Goal: Register for event/course

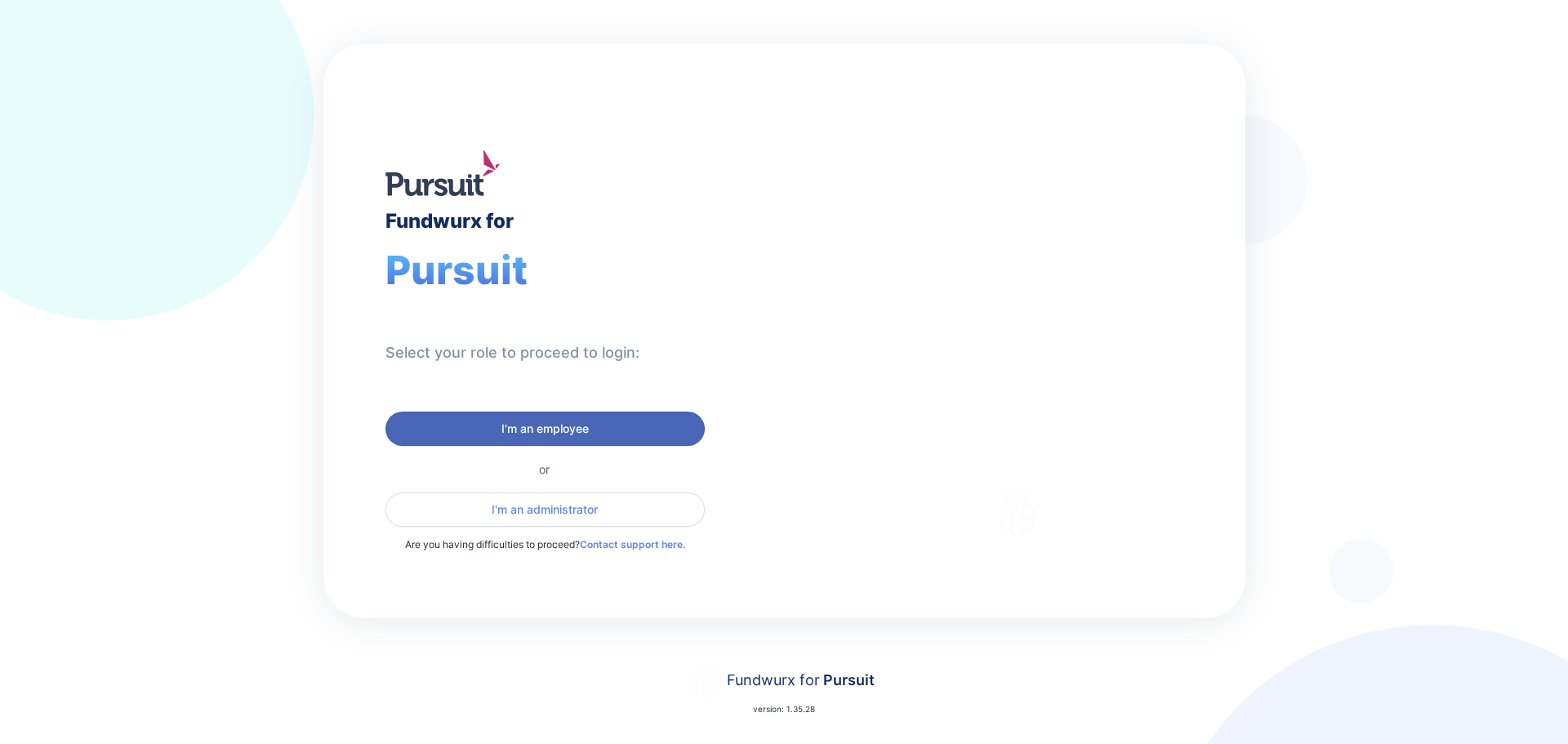
click at [569, 422] on span "I'm an employee" at bounding box center [545, 429] width 87 height 16
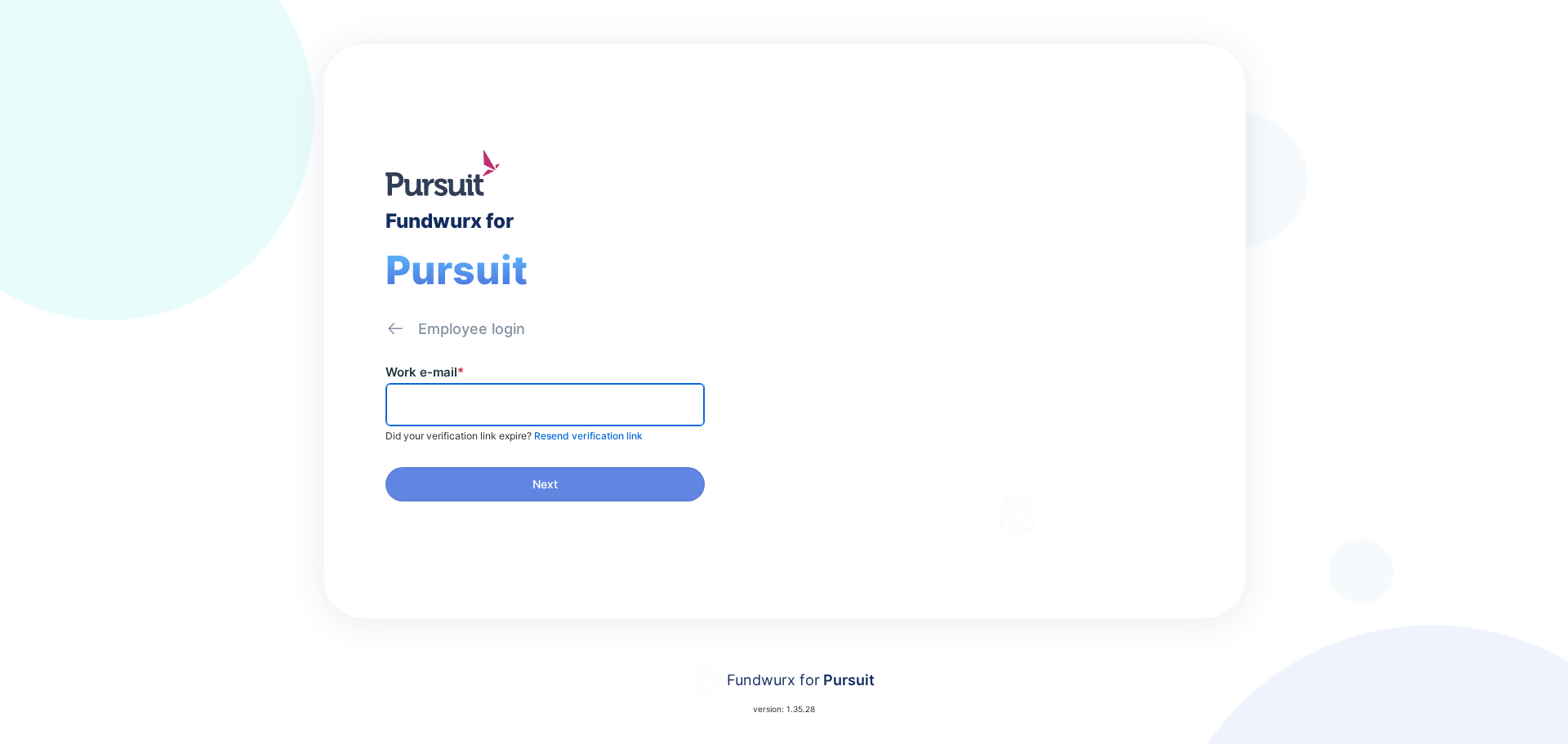
click at [529, 401] on input "text" at bounding box center [545, 405] width 305 height 26
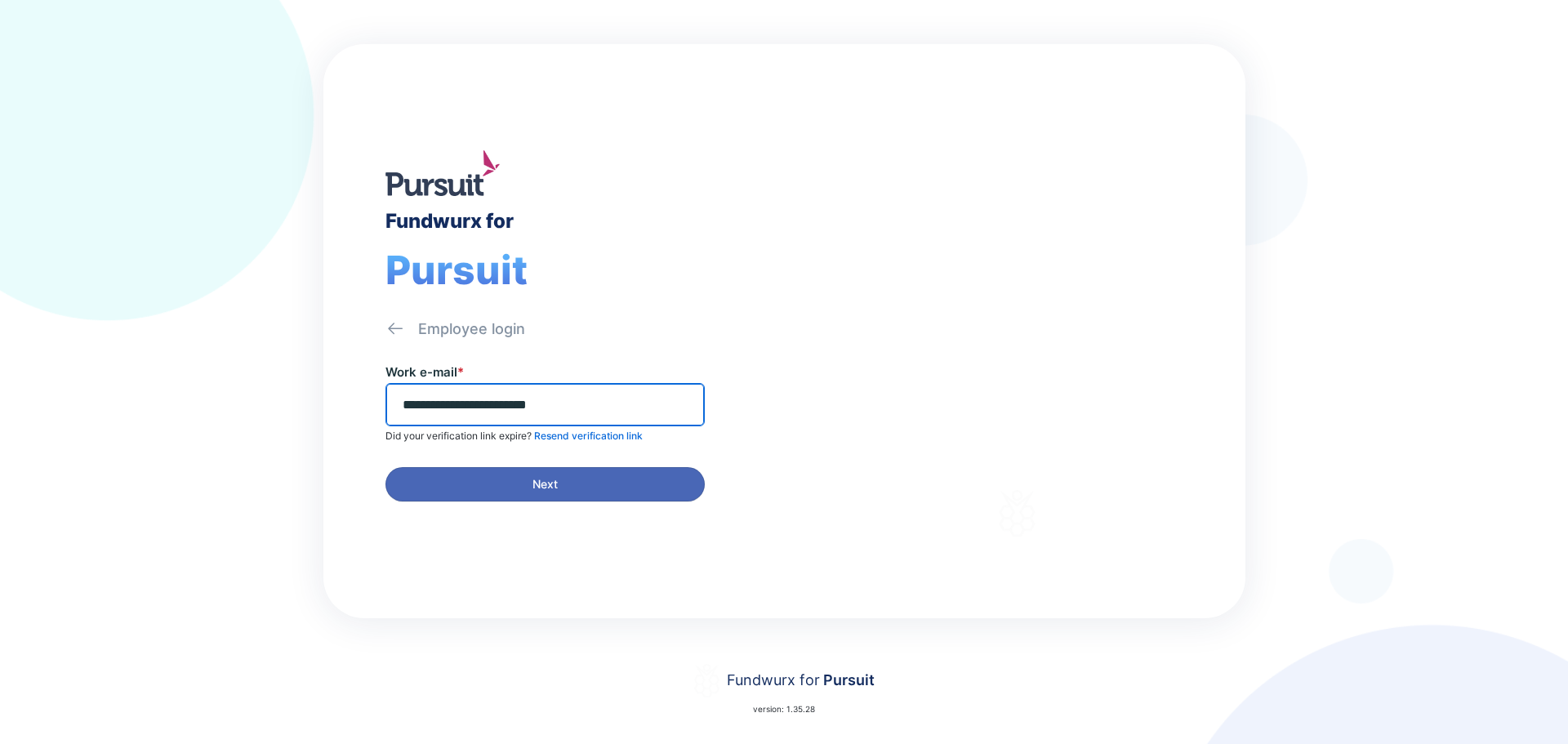
type input "**********"
click at [511, 483] on span "Next" at bounding box center [545, 484] width 298 height 16
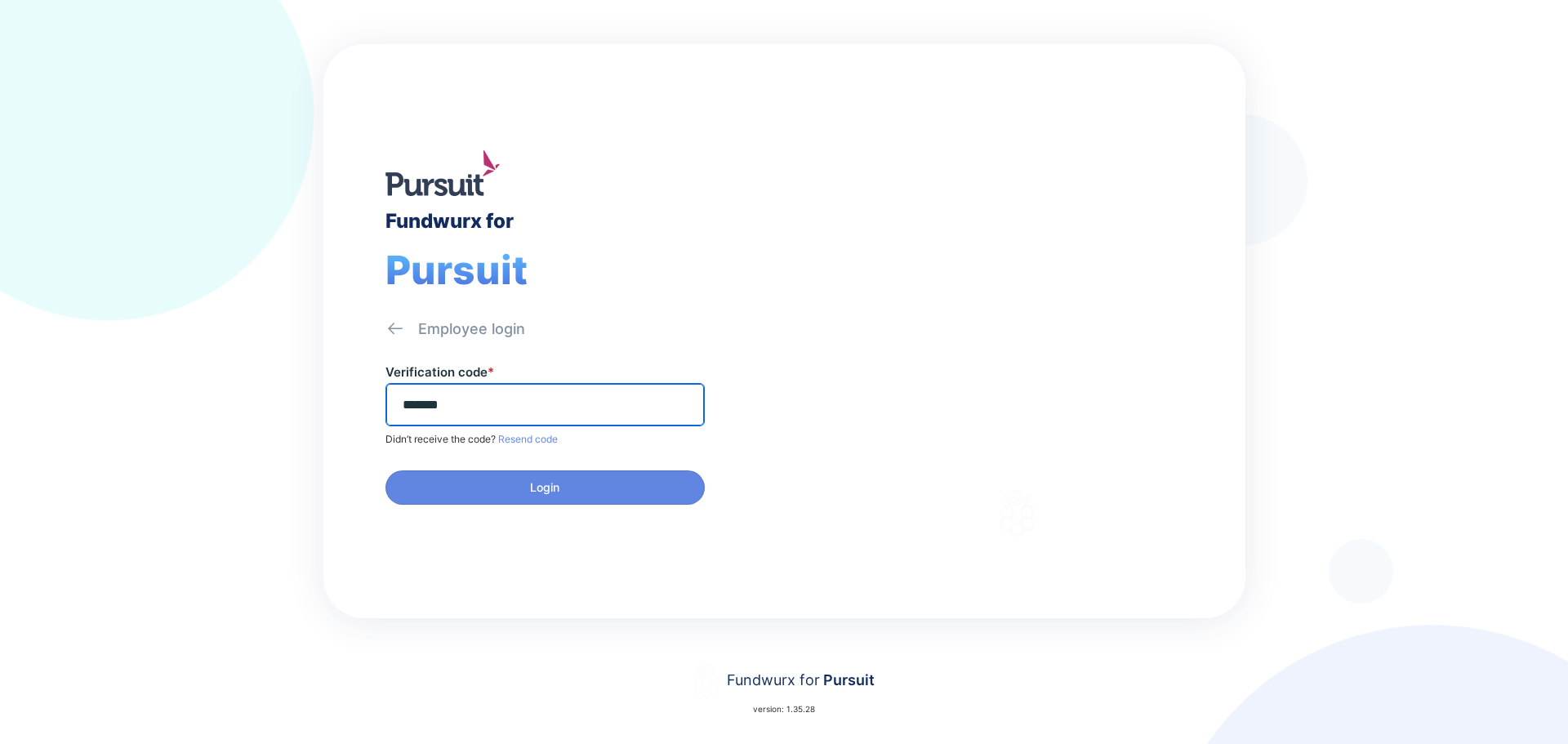
click at [493, 405] on input "******" at bounding box center [545, 405] width 305 height 26
type input "******"
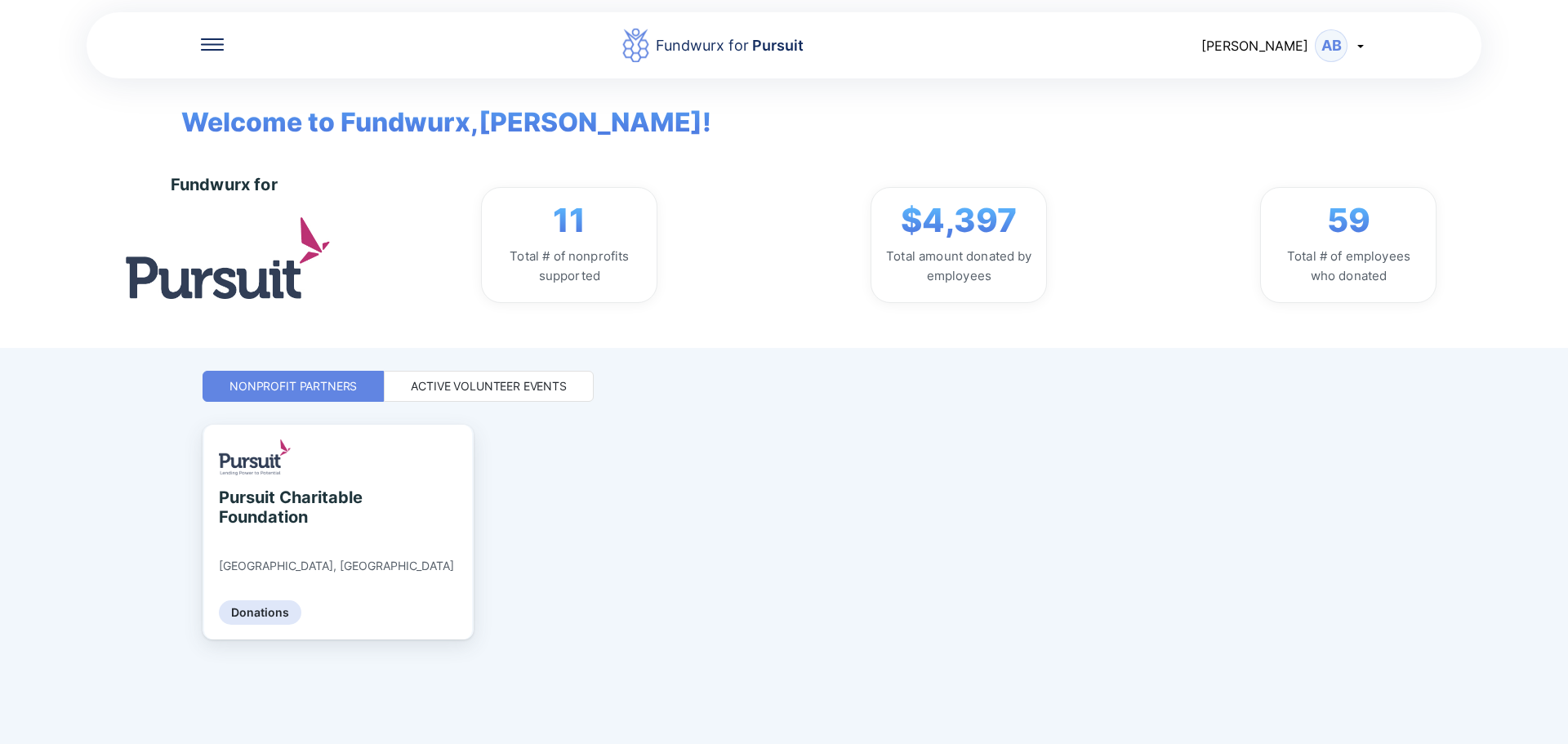
click at [462, 381] on div "Active Volunteer Events" at bounding box center [489, 386] width 156 height 16
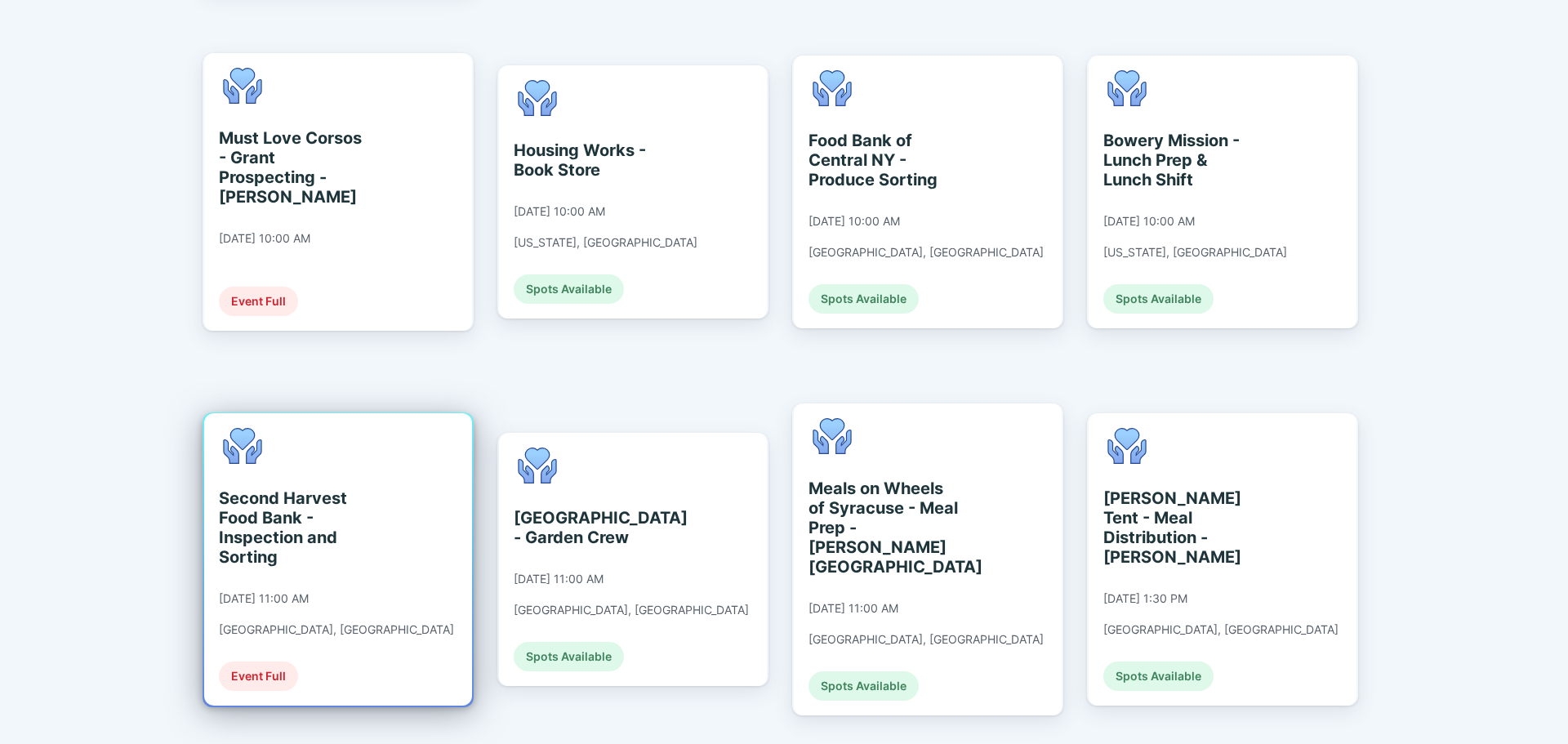
scroll to position [1797, 0]
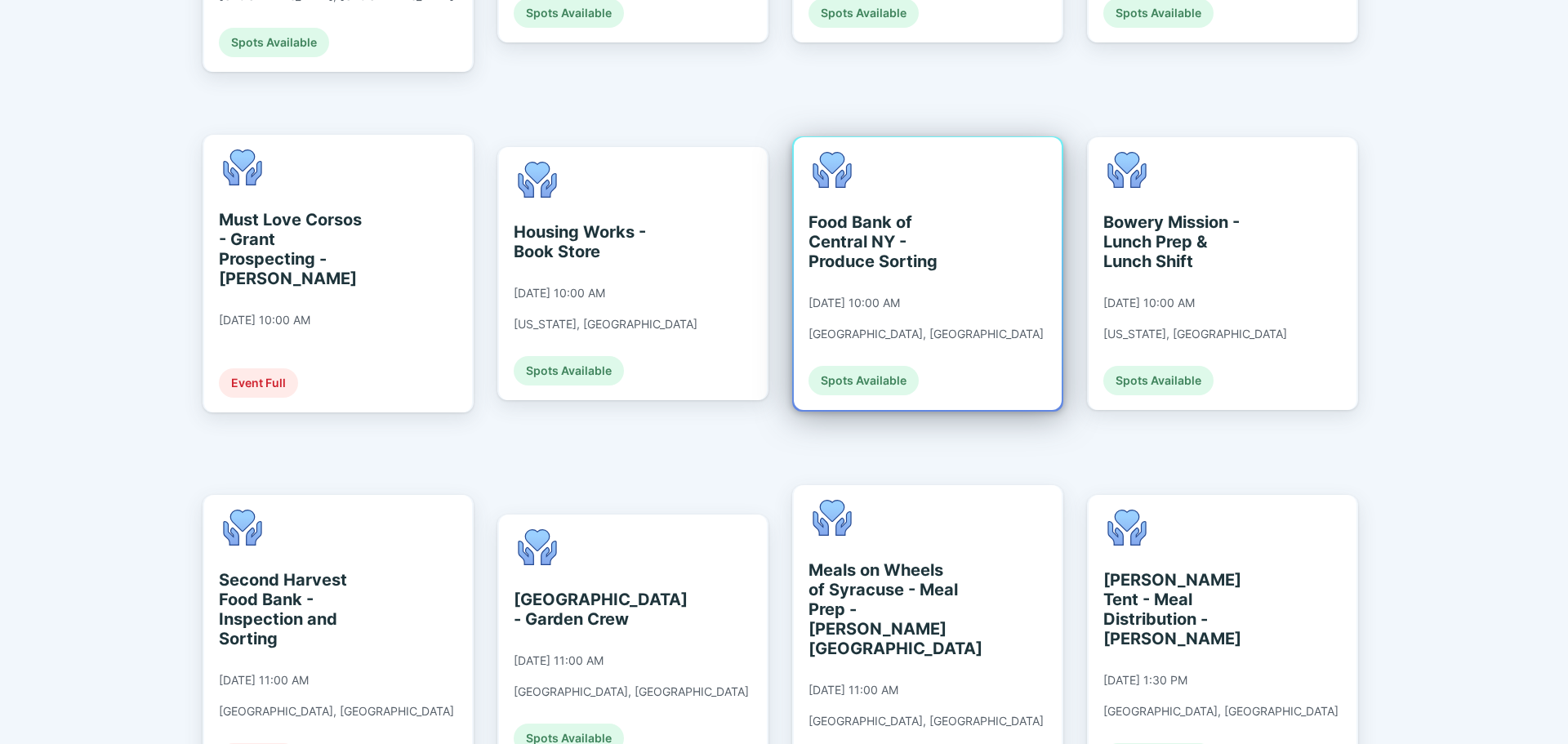
click at [897, 213] on div "Food Bank of Central NY - Produce Sorting" at bounding box center [883, 242] width 149 height 59
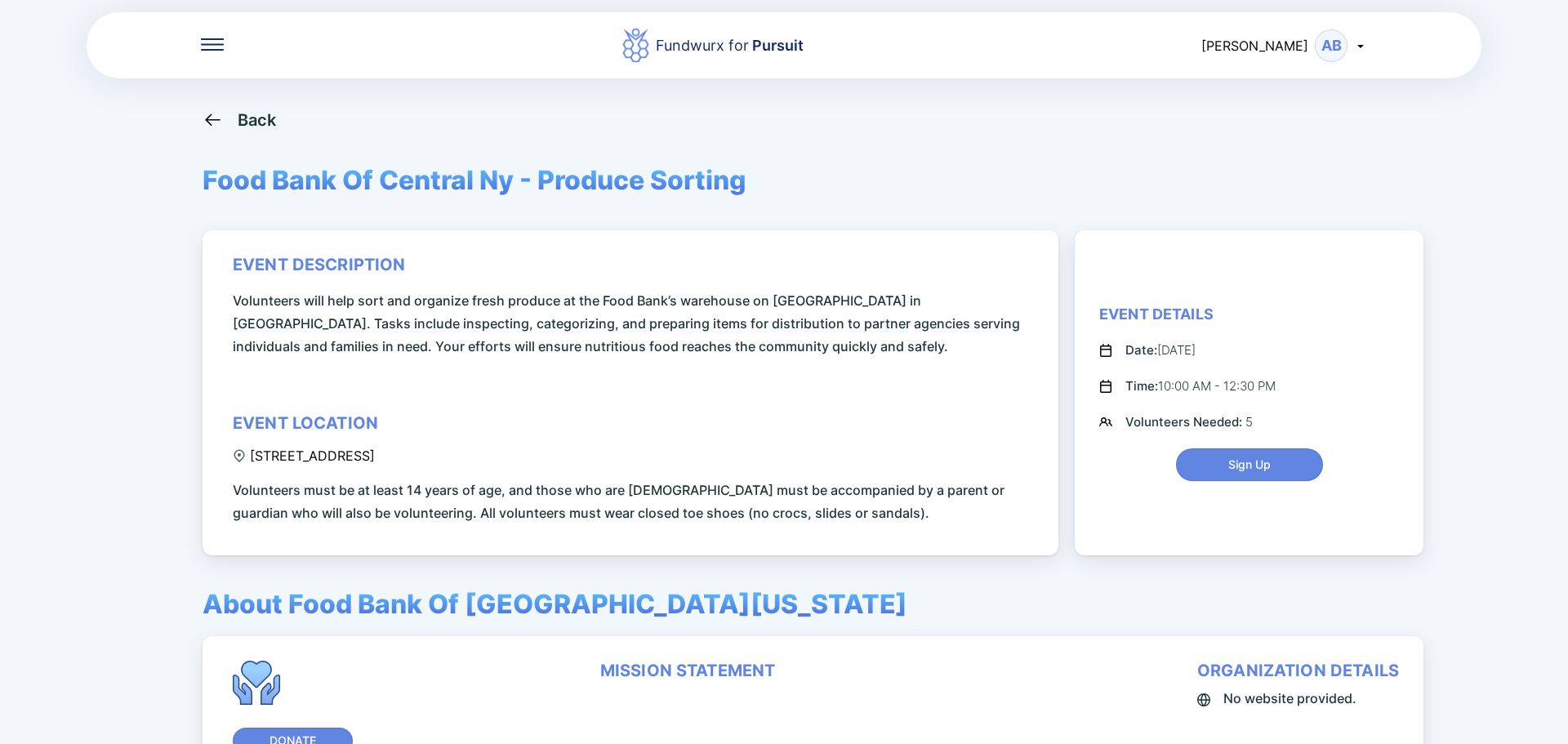
click at [245, 122] on div "Back" at bounding box center [257, 120] width 39 height 20
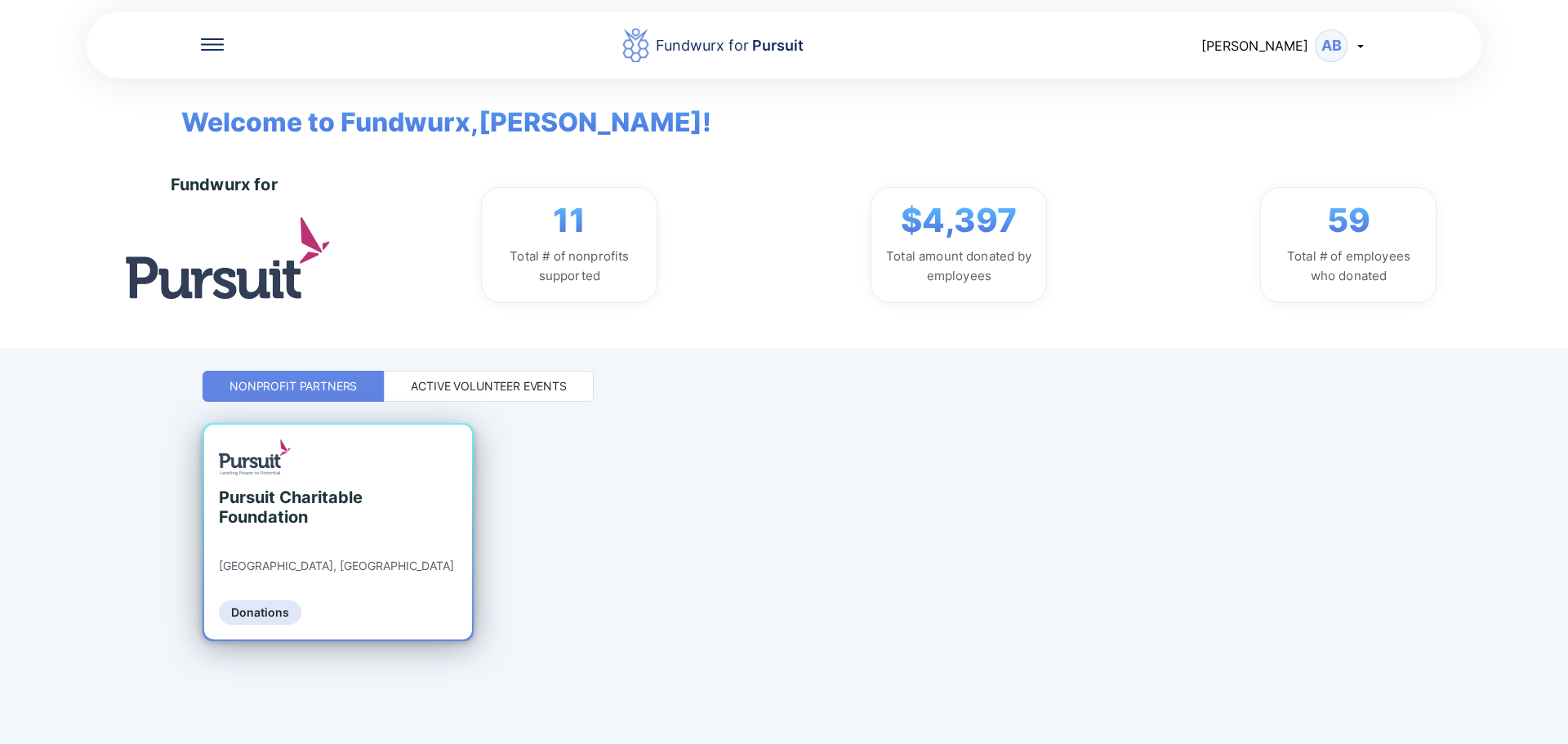
click at [436, 472] on div "Pursuit Charitable Foundation [GEOGRAPHIC_DATA], [GEOGRAPHIC_DATA] Donations" at bounding box center [338, 532] width 268 height 215
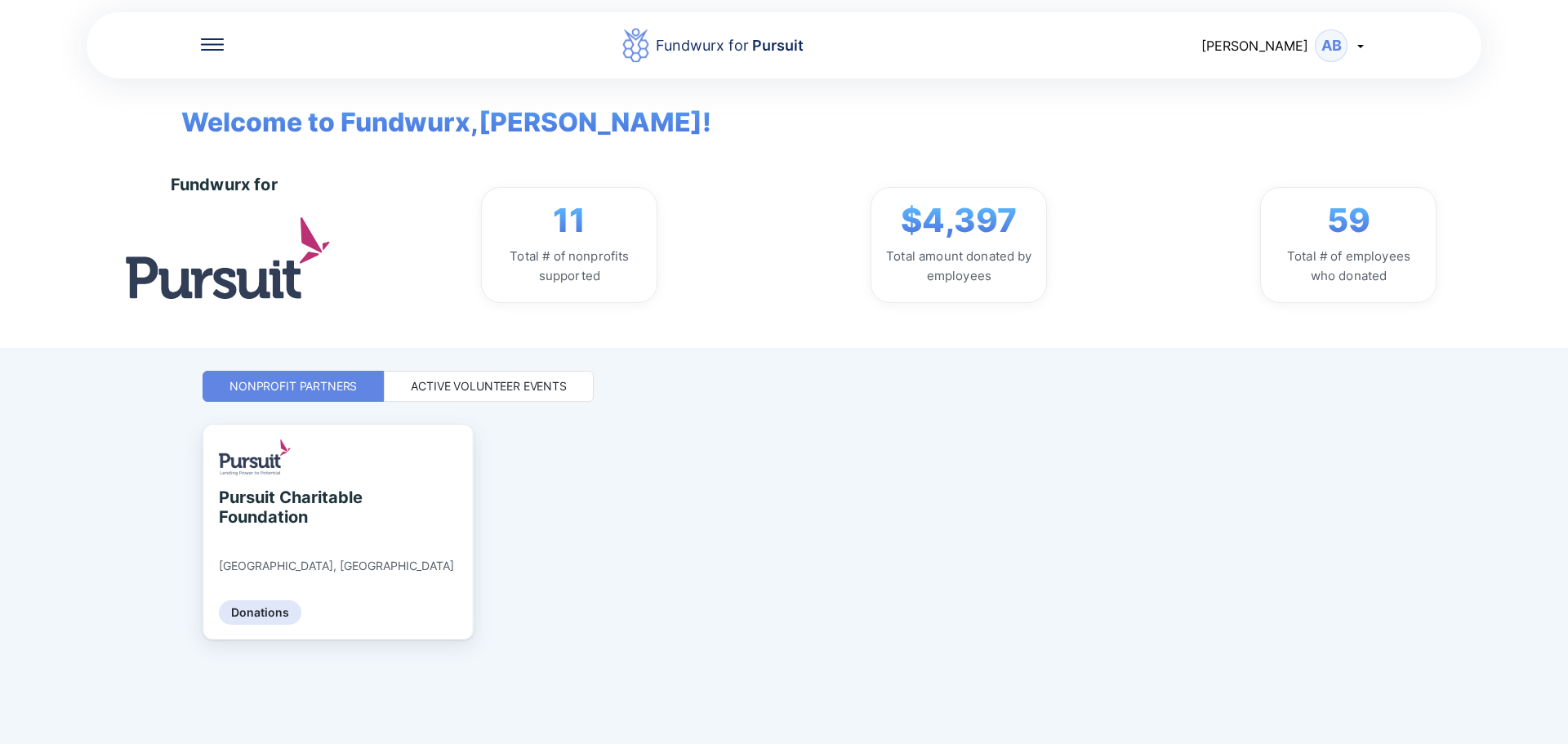
click at [495, 374] on div "Active Volunteer Events" at bounding box center [489, 386] width 210 height 31
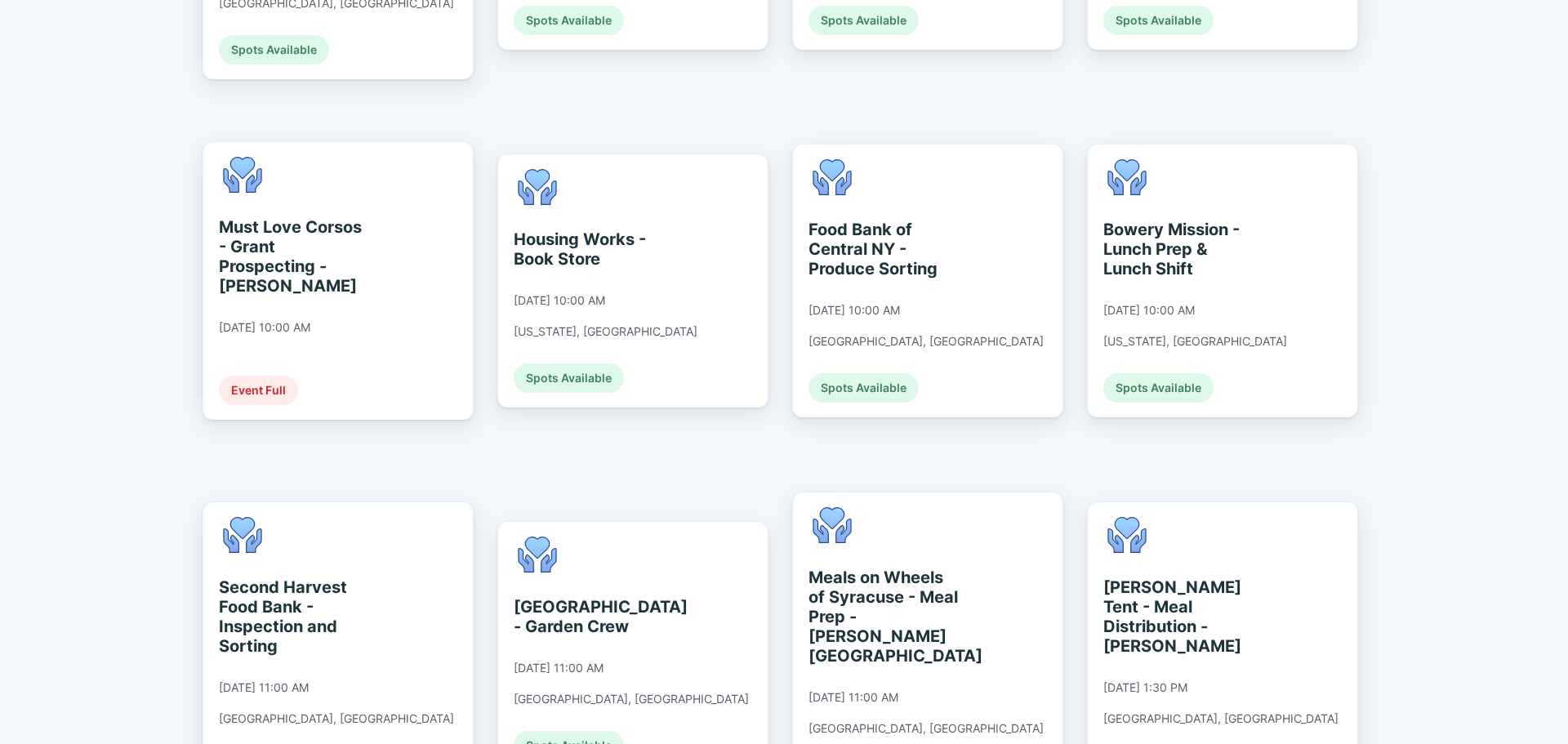
scroll to position [1797, 0]
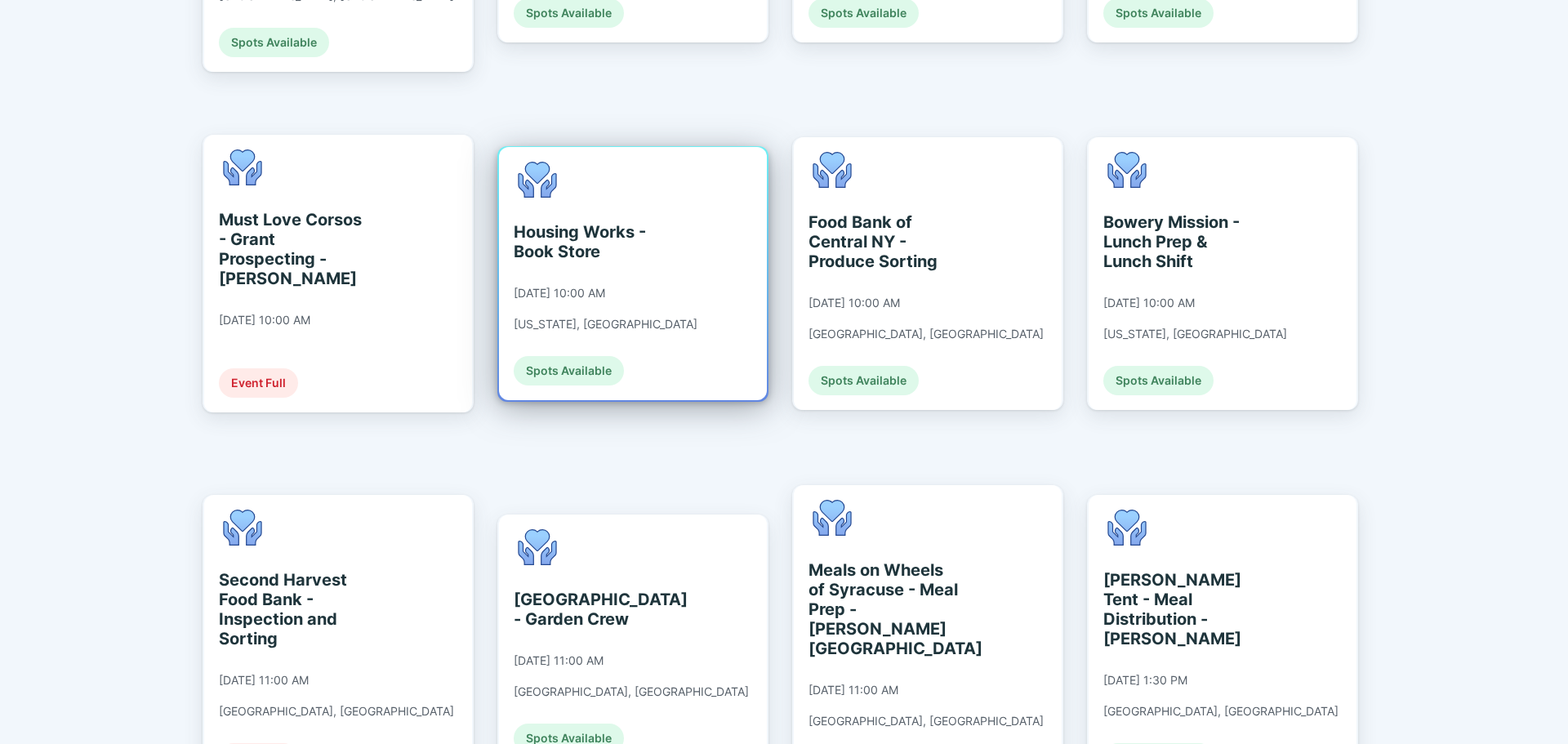
click at [607, 184] on div "Housing Works - Book Store [DATE] 10:00 AM [US_STATE], [GEOGRAPHIC_DATA] Spots …" at bounding box center [606, 273] width 184 height 224
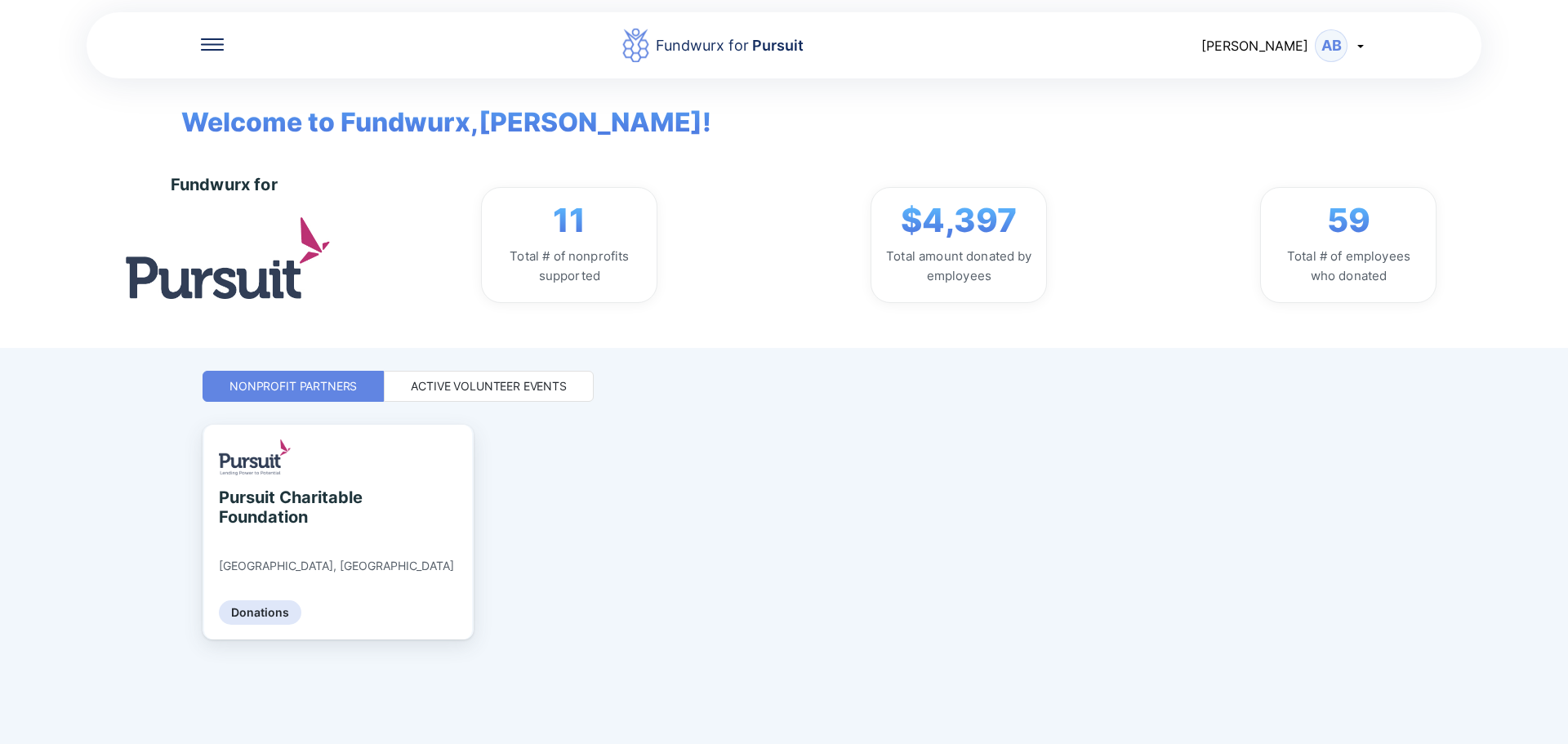
click at [442, 376] on div "Active Volunteer Events" at bounding box center [489, 386] width 210 height 31
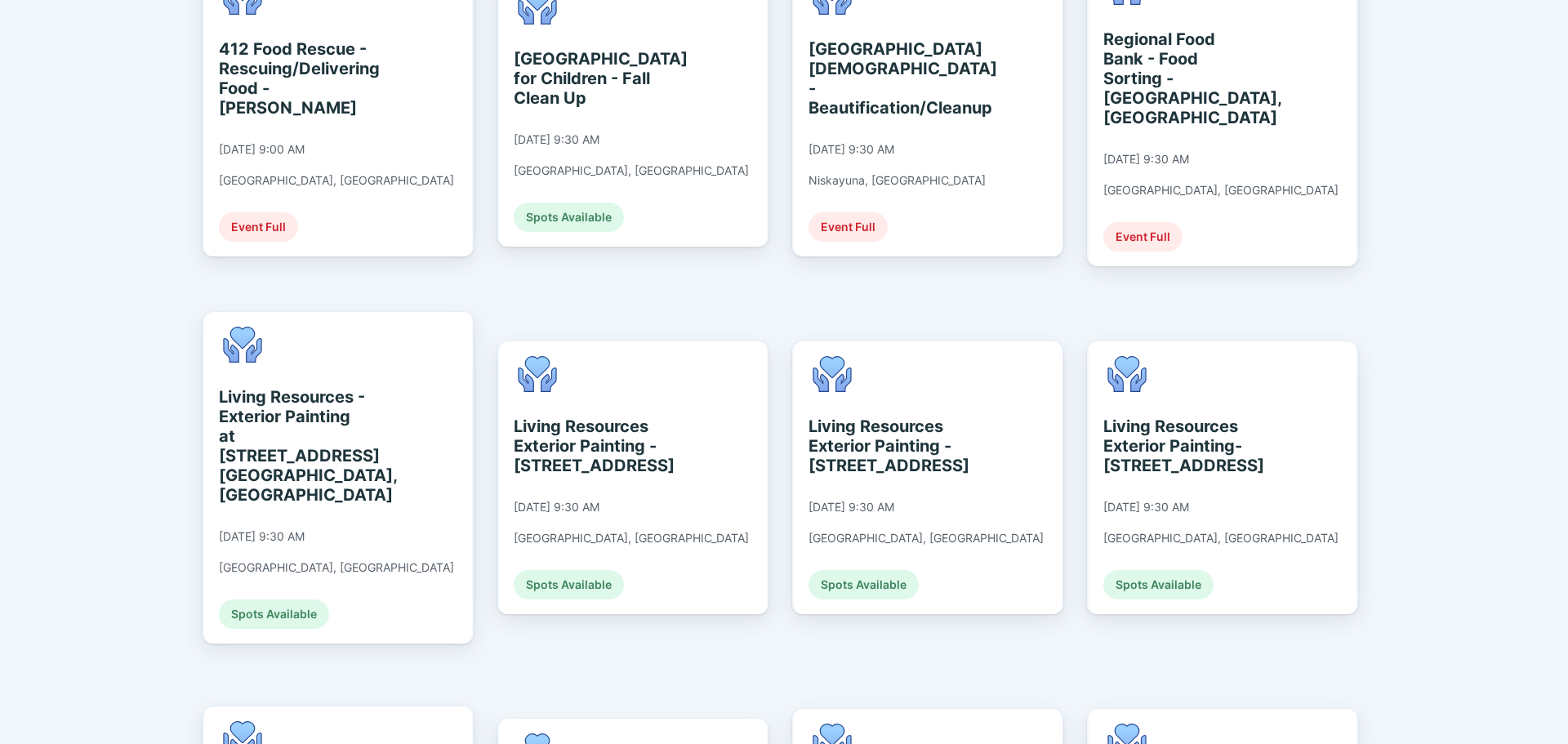
scroll to position [1471, 0]
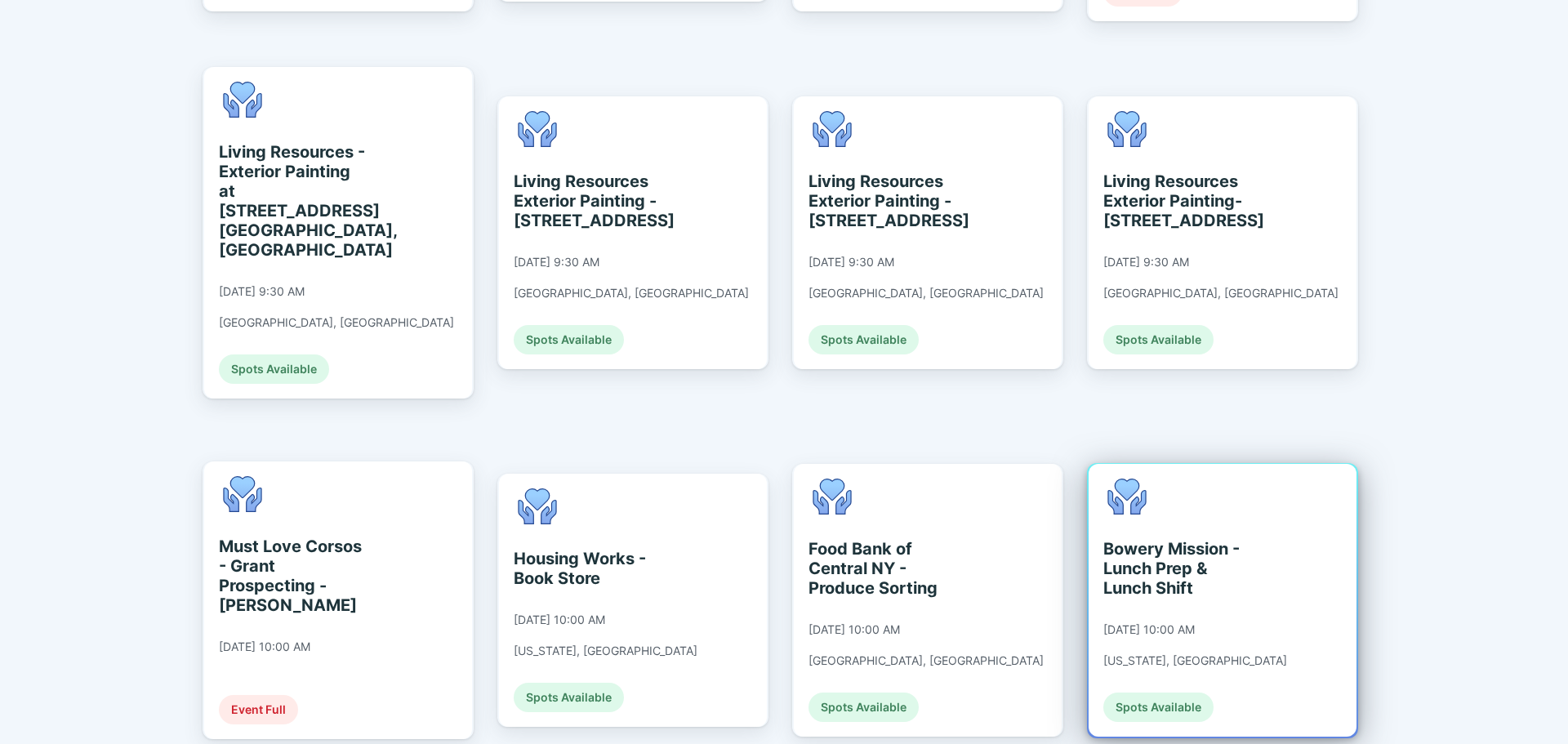
click at [1150, 539] on div "Bowery Mission - Lunch Prep & Lunch Shift" at bounding box center [1178, 568] width 149 height 59
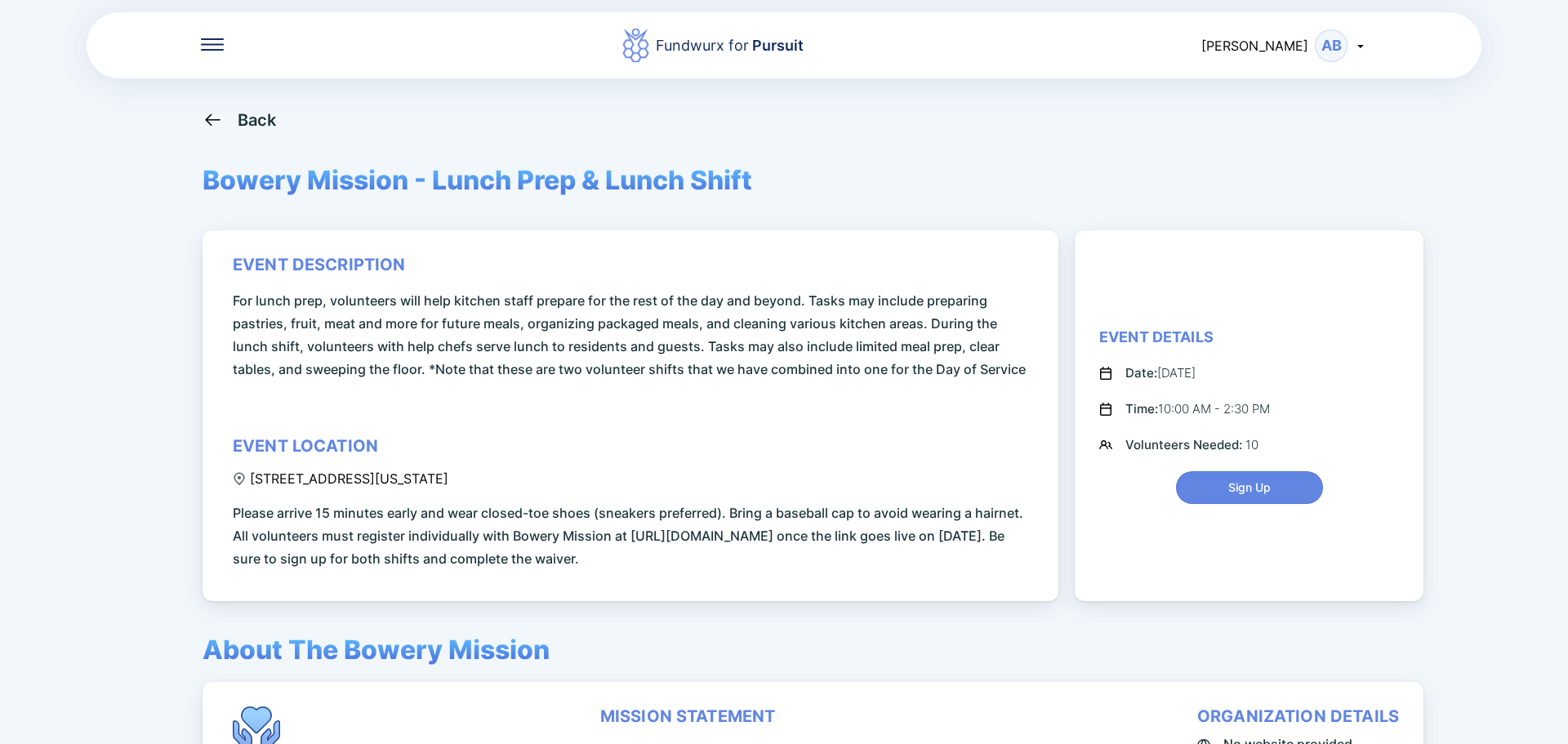
click at [217, 118] on icon at bounding box center [213, 120] width 20 height 21
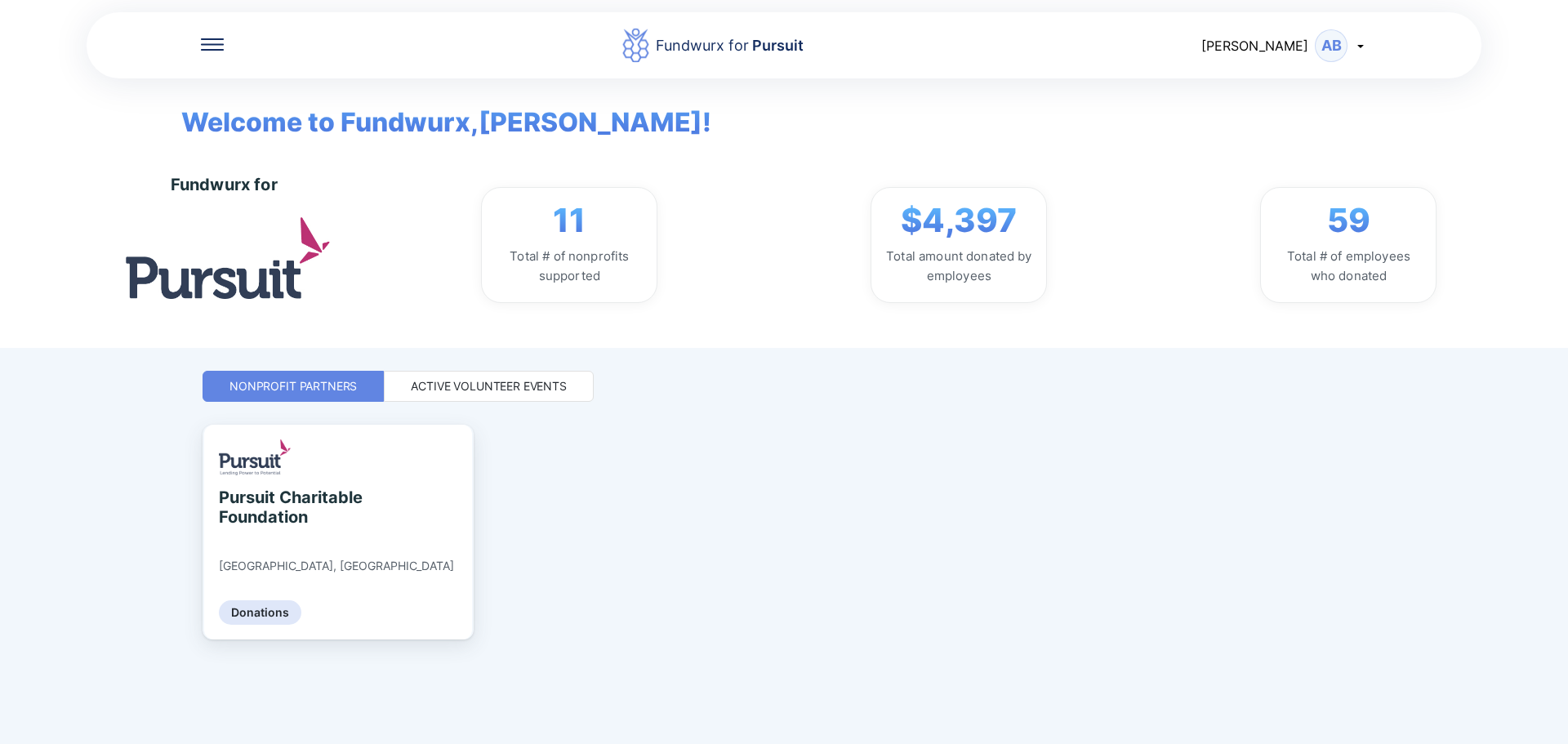
click at [528, 390] on div "Active Volunteer Events" at bounding box center [489, 386] width 156 height 16
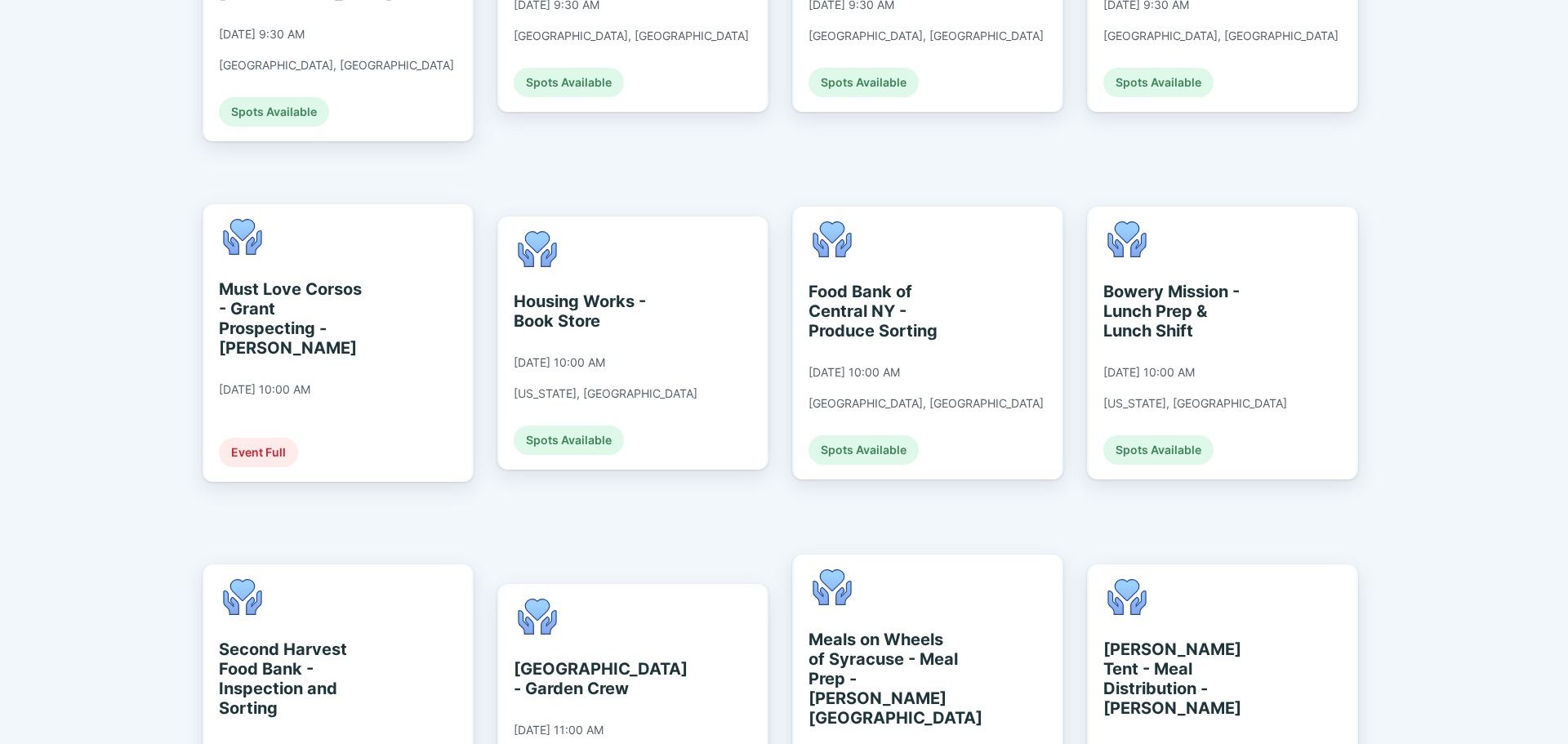
scroll to position [1715, 0]
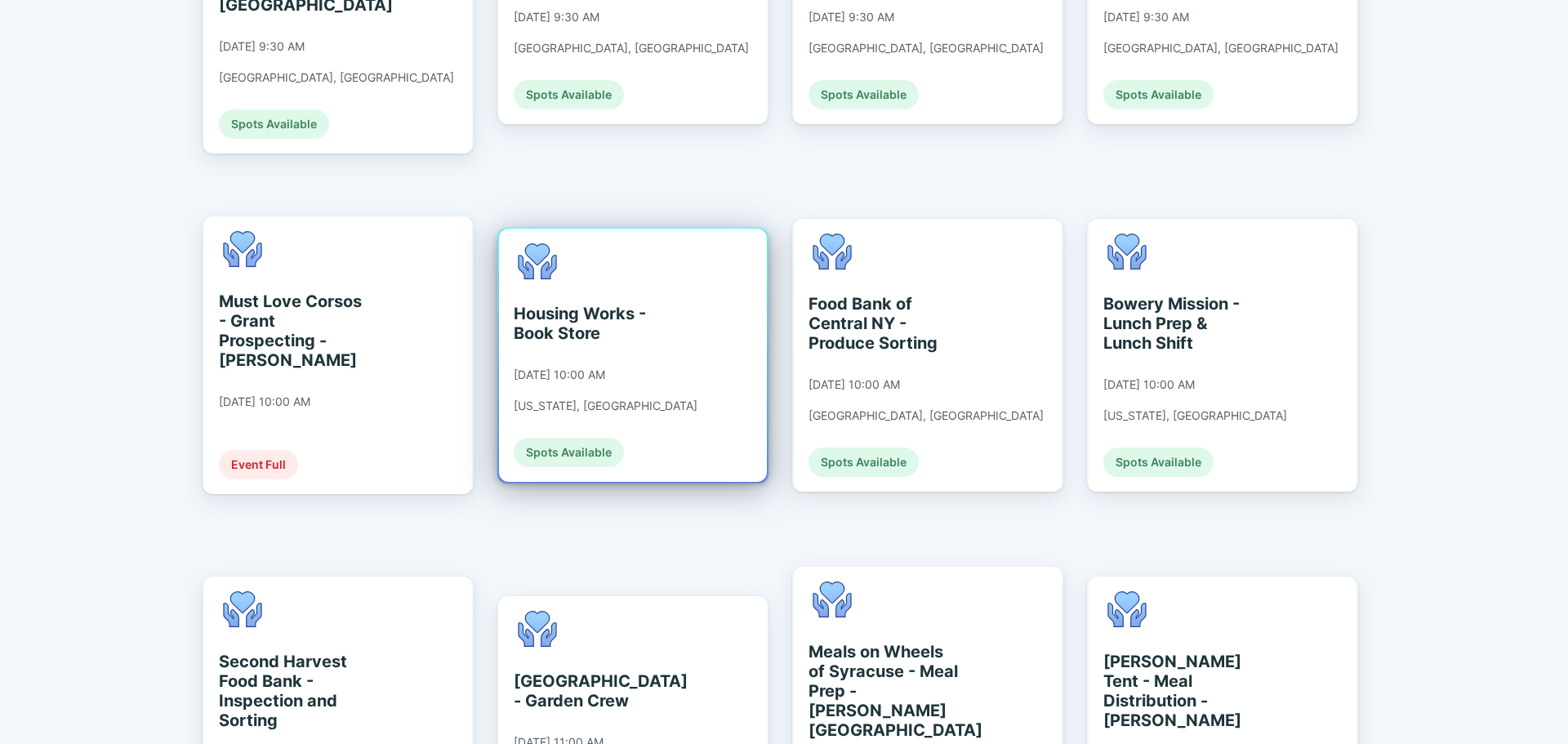
click at [659, 269] on div "Housing Works - Book Store [DATE] 10:00 AM [US_STATE], [GEOGRAPHIC_DATA] Spots …" at bounding box center [606, 355] width 184 height 224
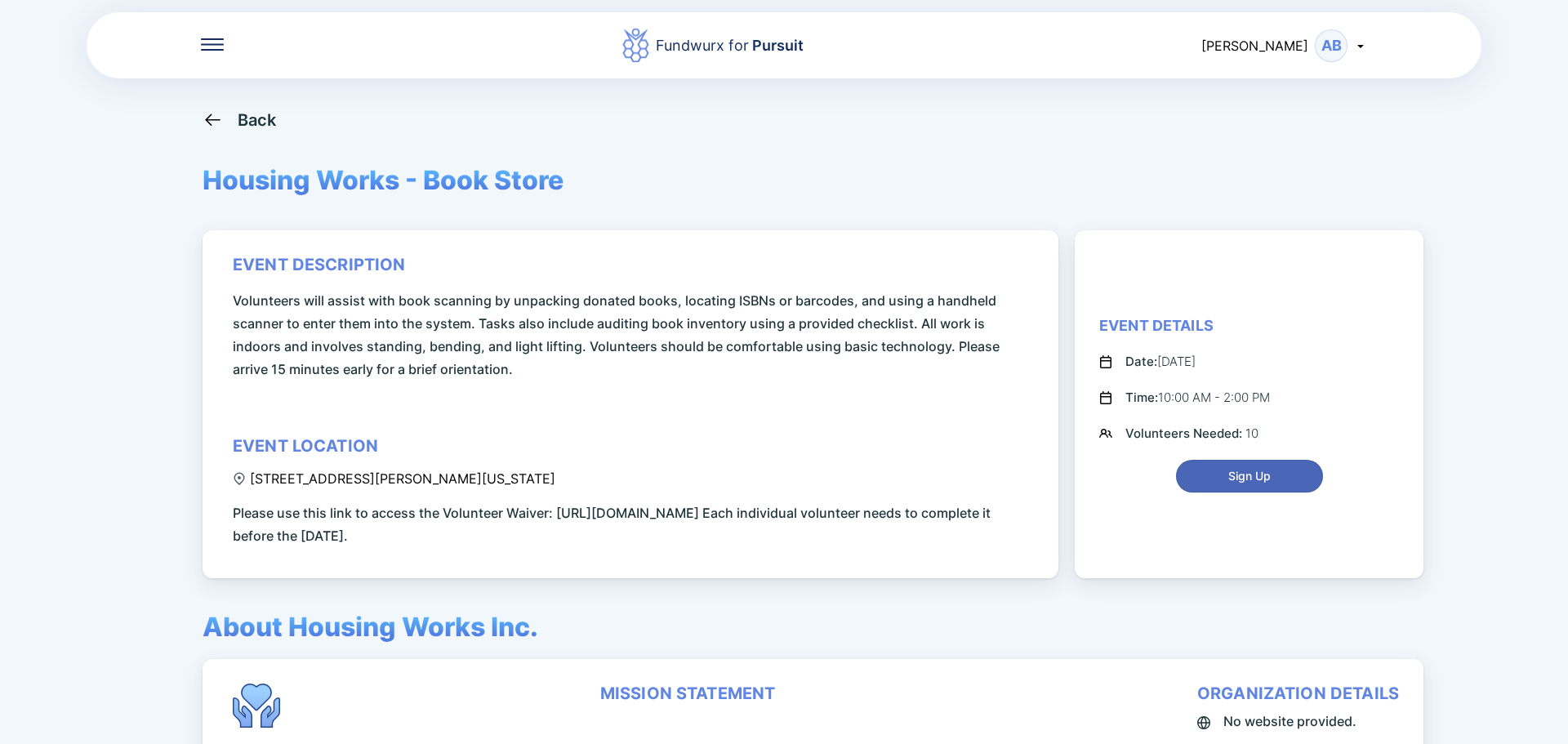
click at [1224, 478] on span "Sign Up" at bounding box center [1249, 476] width 126 height 16
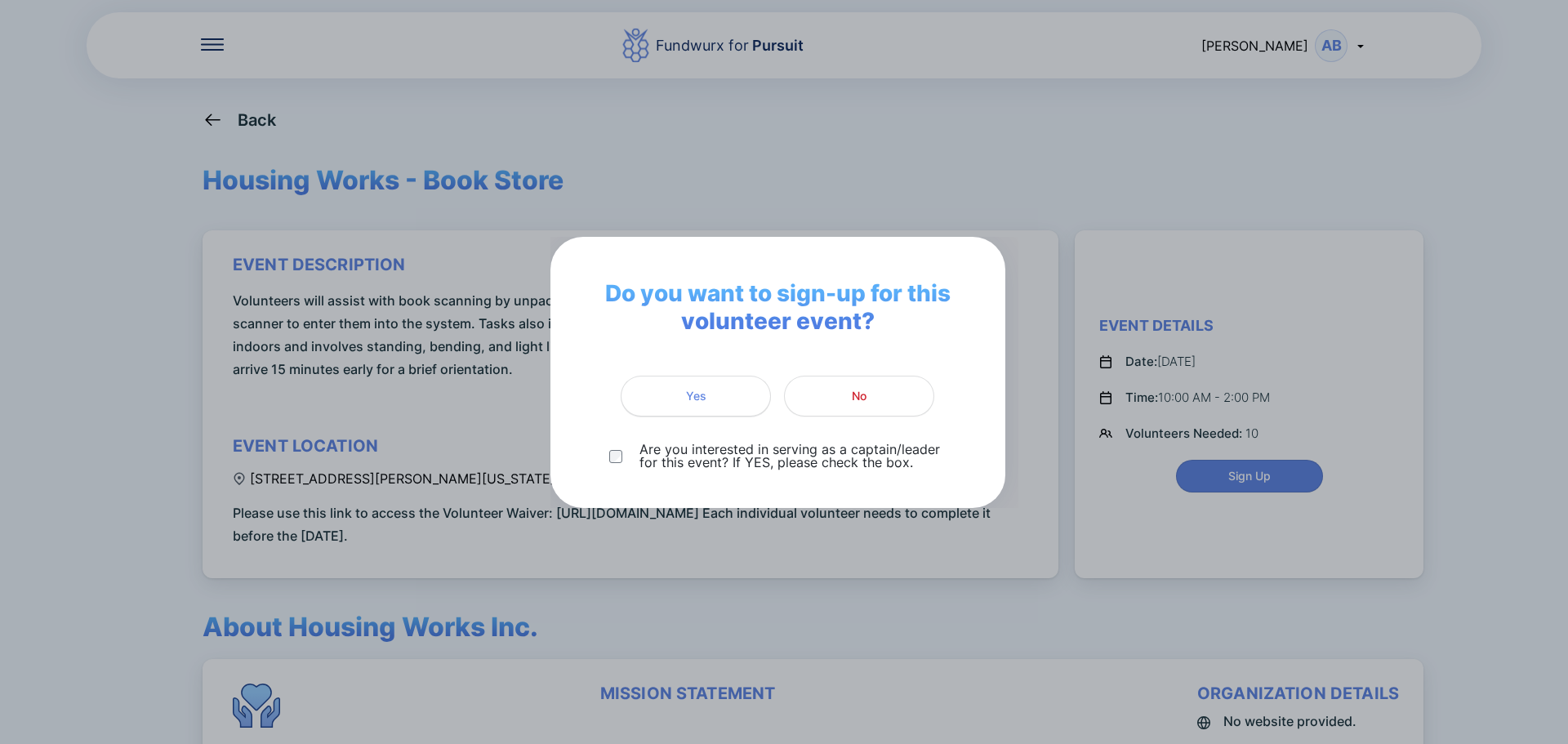
click at [670, 390] on span "Yes" at bounding box center [695, 395] width 129 height 16
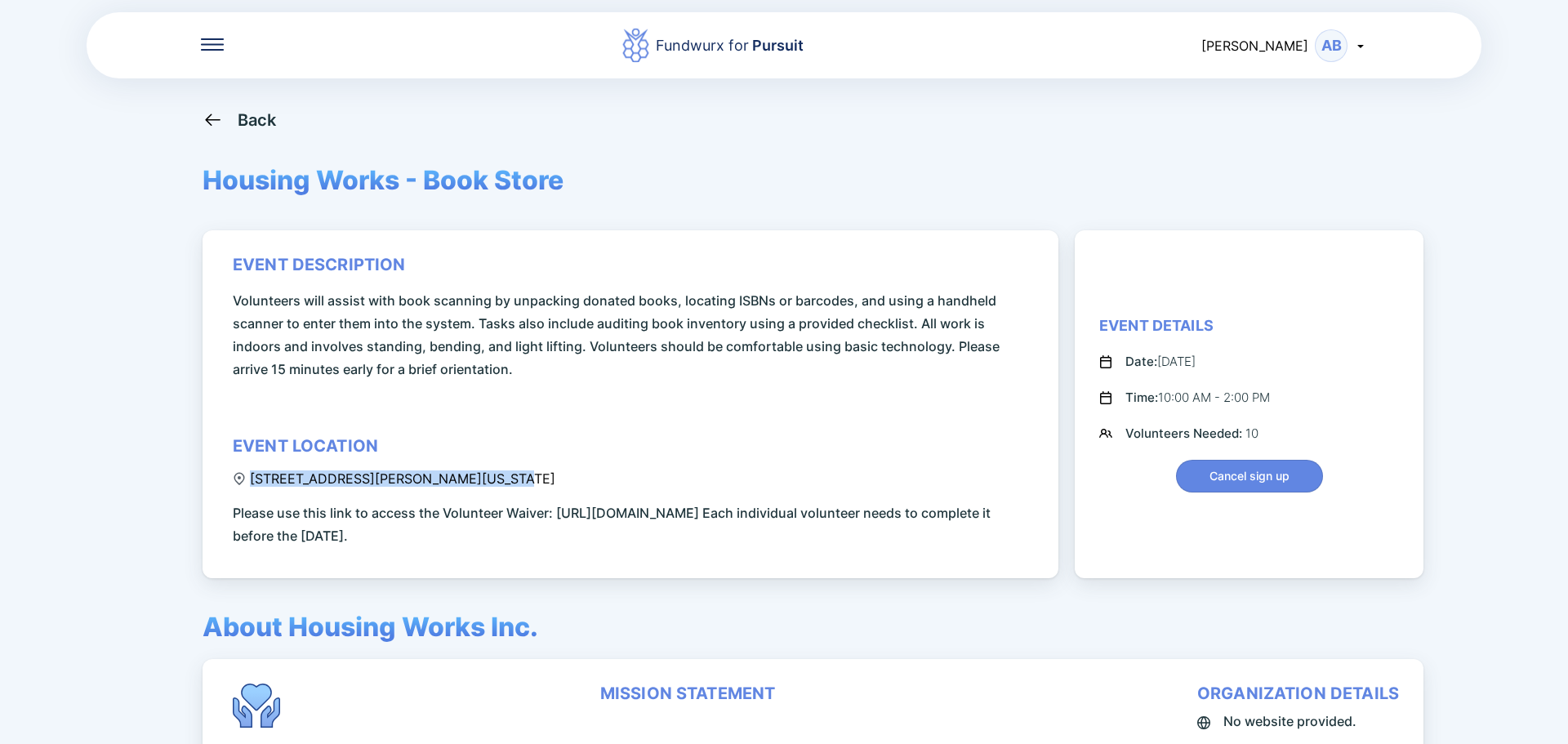
drag, startPoint x: 250, startPoint y: 481, endPoint x: 486, endPoint y: 480, distance: 236.0
click at [486, 480] on div "[STREET_ADDRESS][PERSON_NAME][US_STATE]" at bounding box center [395, 478] width 323 height 16
copy div "[STREET_ADDRESS][PERSON_NAME][US_STATE]"
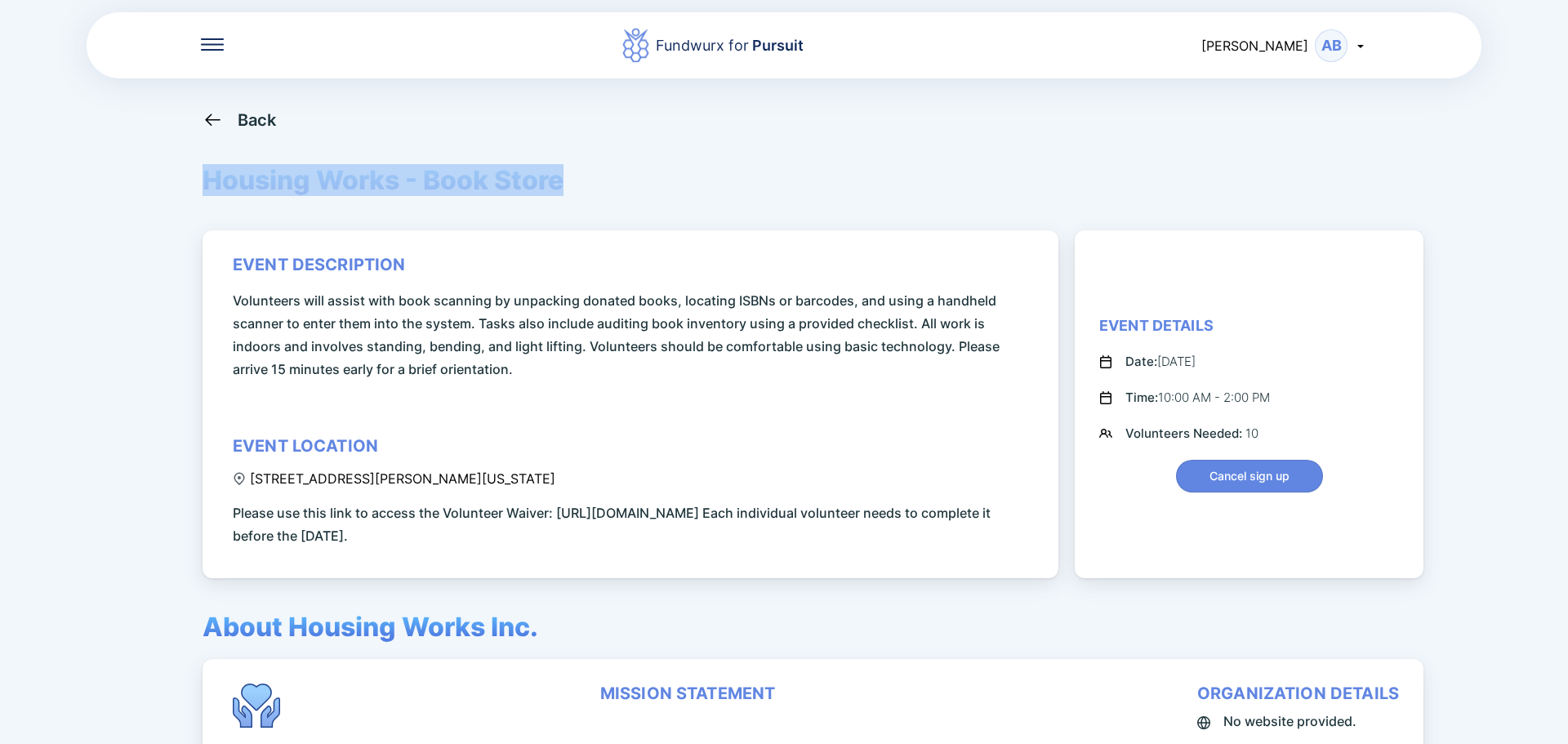
drag, startPoint x: 590, startPoint y: 175, endPoint x: 211, endPoint y: 193, distance: 379.4
click at [211, 193] on div "Back Housing Works - Book Store event description Volunteers will assist with b…" at bounding box center [784, 481] width 1163 height 744
copy span "Housing Works - Book Store"
